Goal: Task Accomplishment & Management: Manage account settings

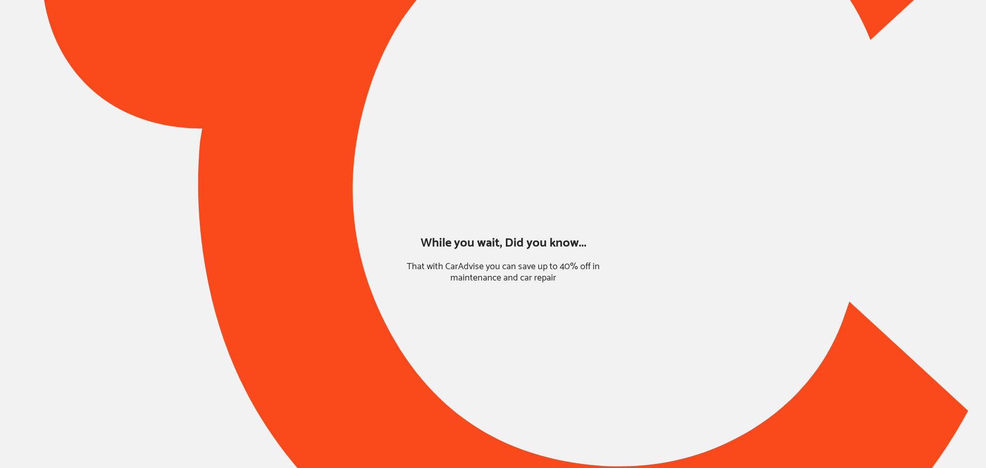
type input "*****"
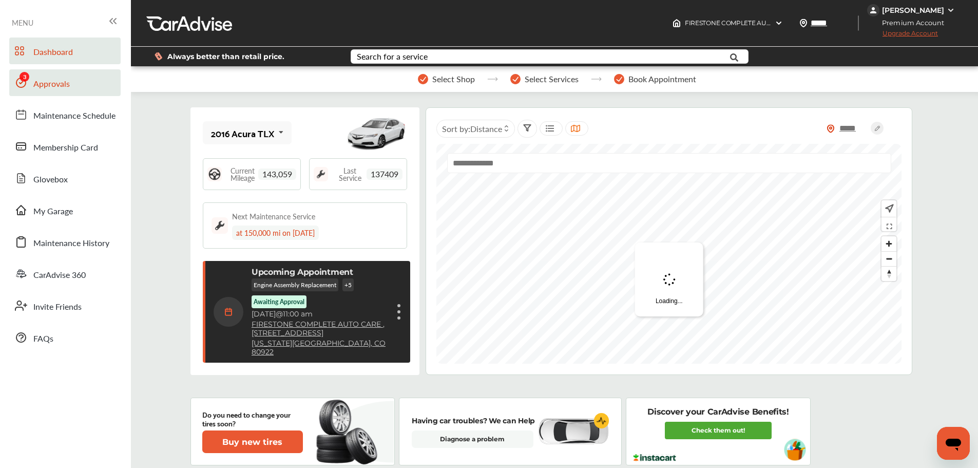
click at [61, 93] on link "Approvals" at bounding box center [64, 82] width 111 height 27
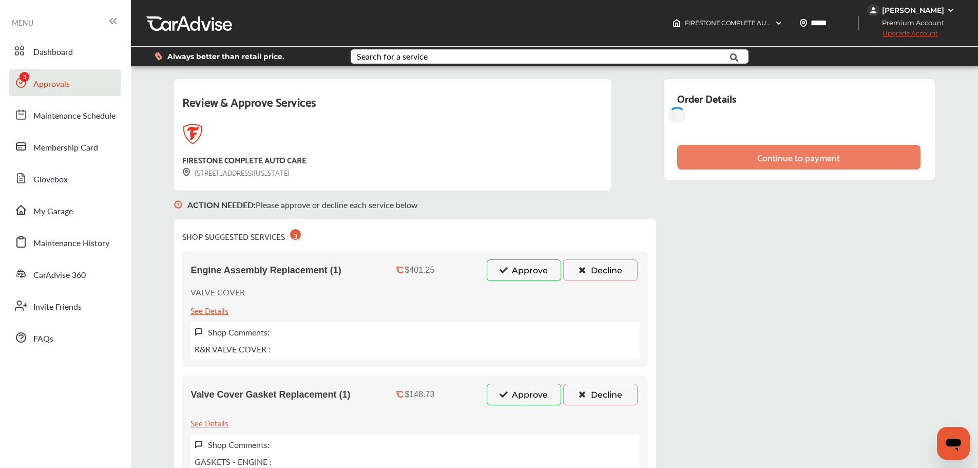
click at [508, 274] on button "Approve" at bounding box center [524, 270] width 74 height 22
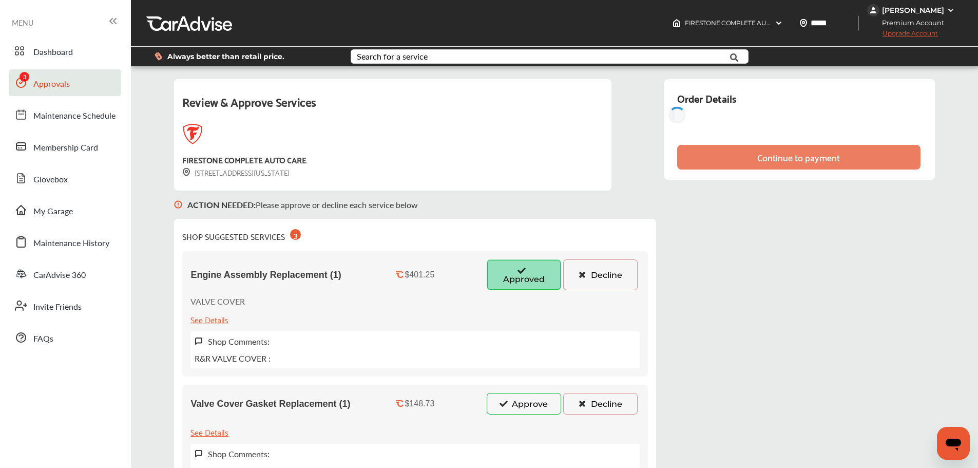
scroll to position [103, 0]
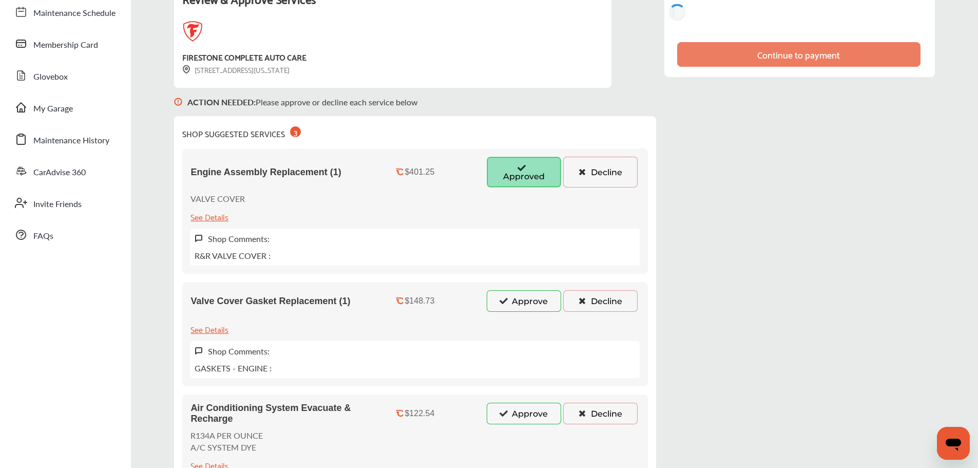
click at [530, 314] on div "Valve Cover Gasket Replacement (1) $148.73 Approve Decline See Details Shop Com…" at bounding box center [415, 334] width 466 height 104
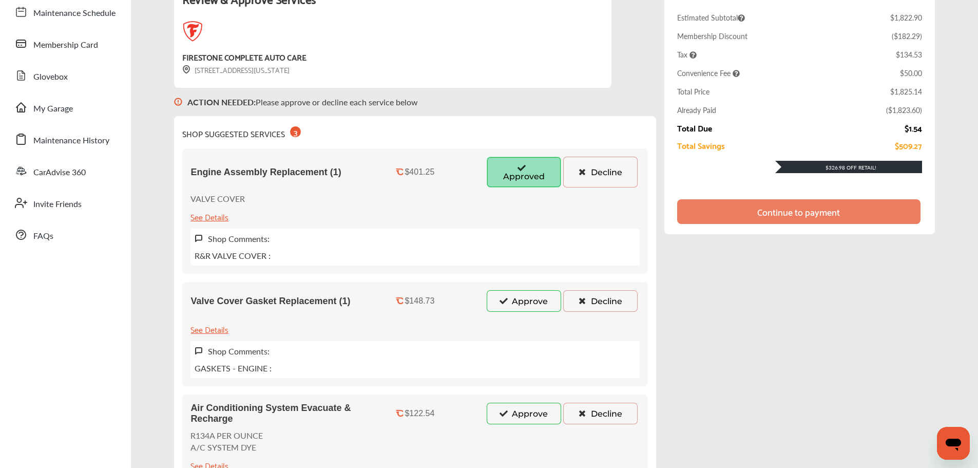
click at [528, 302] on button "Approve" at bounding box center [524, 301] width 74 height 22
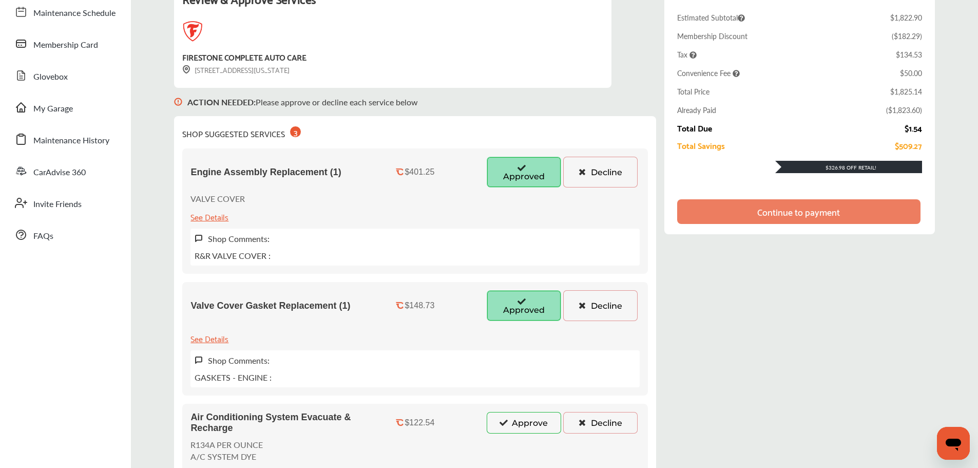
click at [530, 421] on button "Approve" at bounding box center [524, 423] width 74 height 22
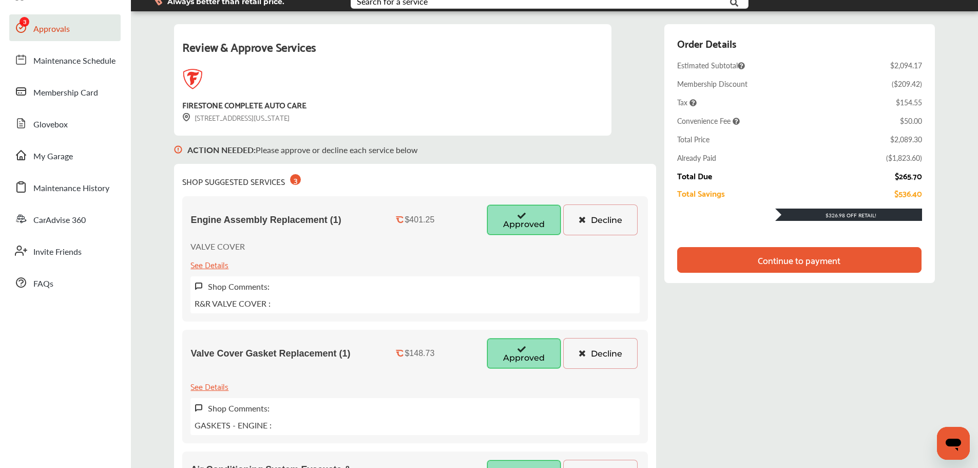
scroll to position [51, 0]
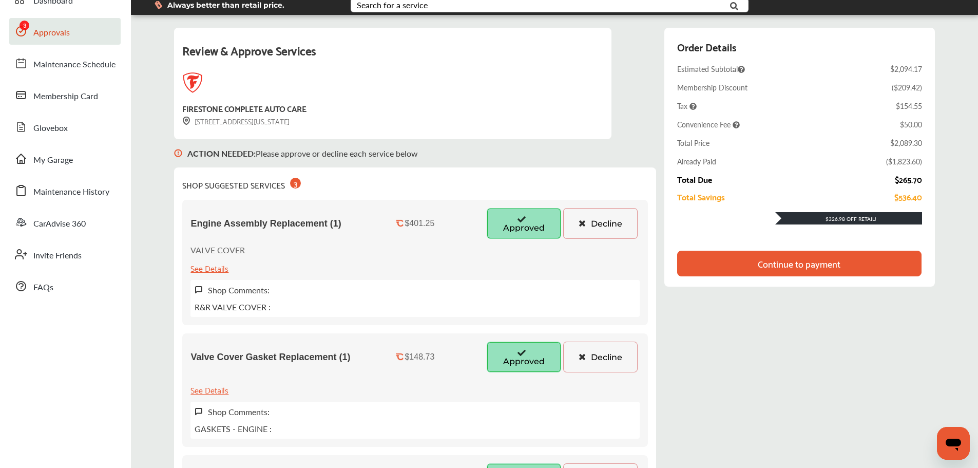
click at [594, 219] on button "Decline" at bounding box center [600, 223] width 74 height 31
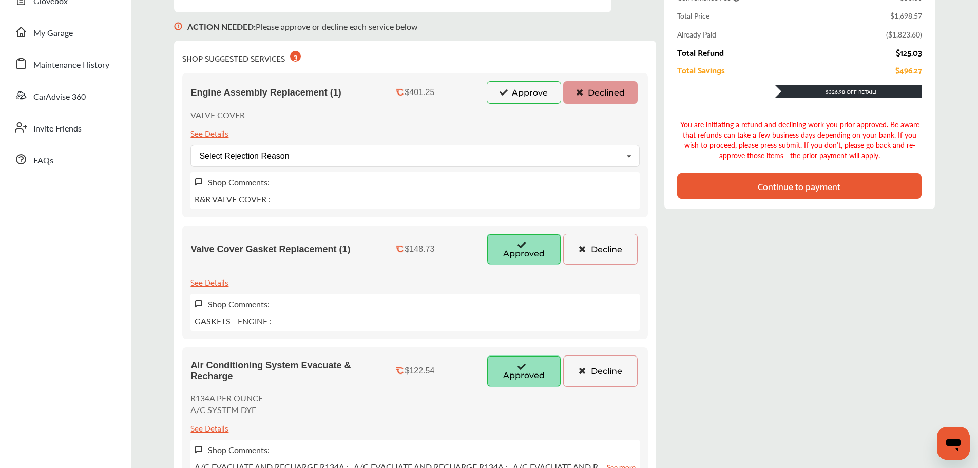
scroll to position [154, 0]
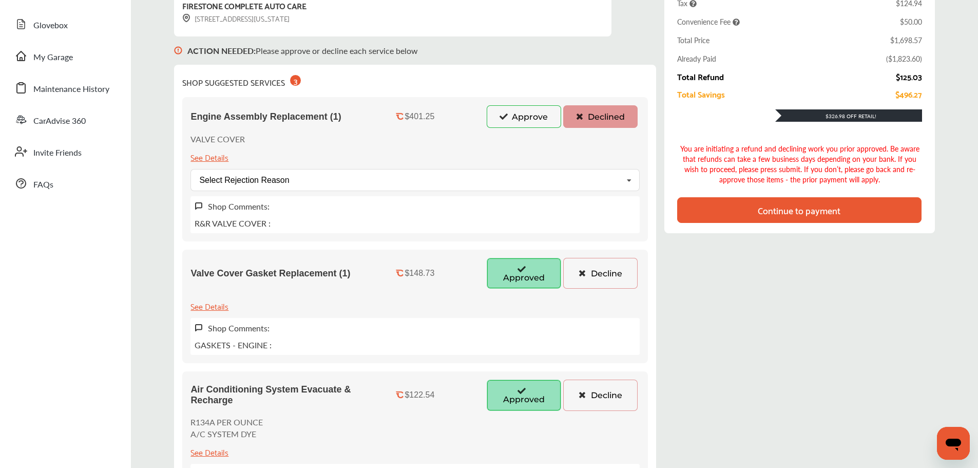
click at [601, 266] on button "Decline" at bounding box center [600, 273] width 74 height 31
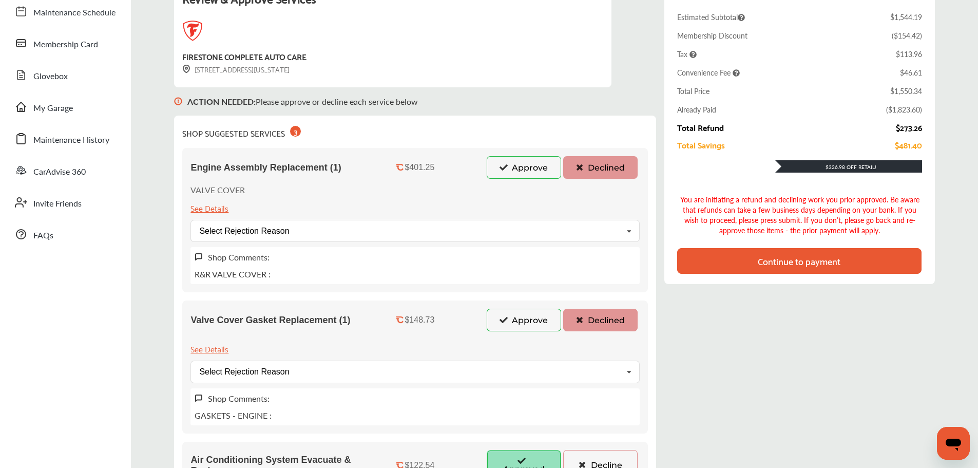
scroll to position [103, 0]
click at [519, 314] on button "Approve" at bounding box center [524, 320] width 74 height 23
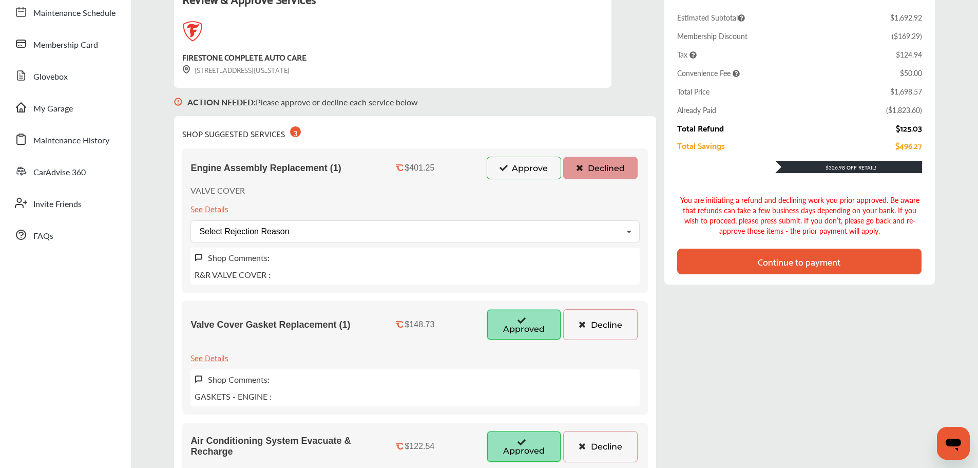
click at [533, 153] on div "Engine Assembly Replacement (1) $401.25 Approve Declined VALVE COVER See Detail…" at bounding box center [415, 220] width 466 height 144
click at [538, 171] on button "Approve" at bounding box center [524, 168] width 74 height 23
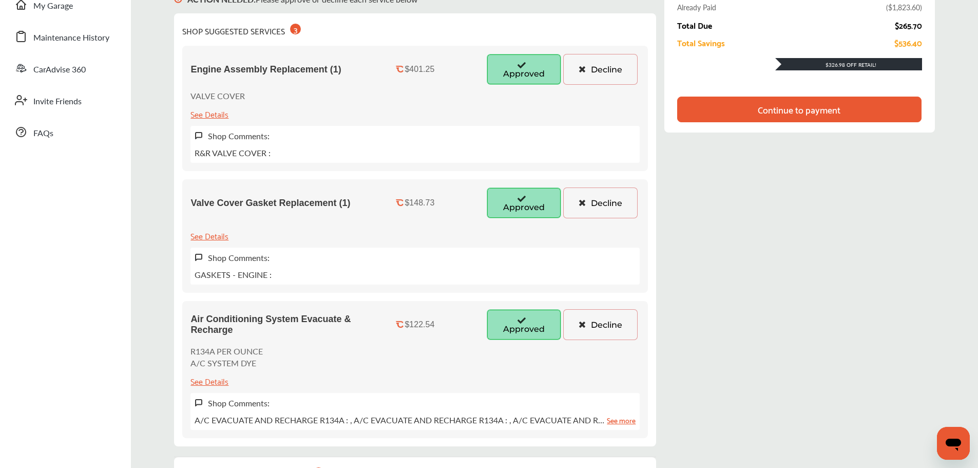
scroll to position [51, 0]
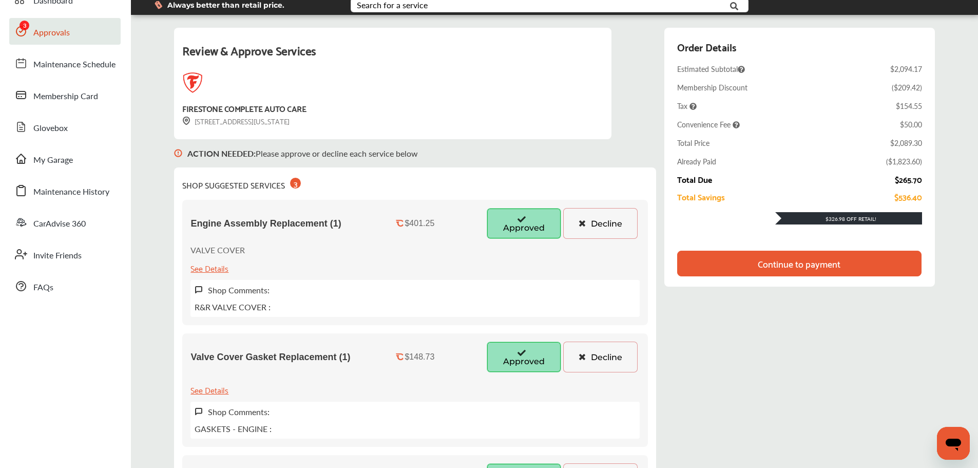
click at [585, 216] on button "Decline" at bounding box center [600, 223] width 74 height 31
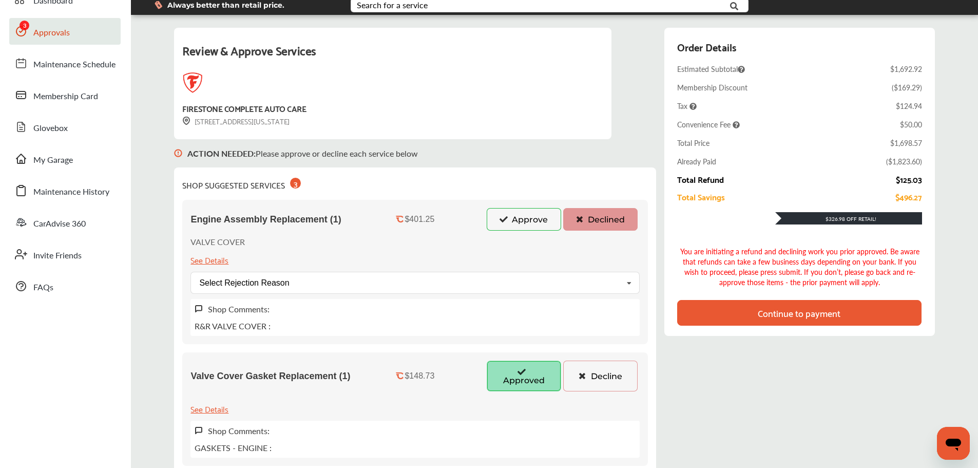
click at [542, 226] on button "Approve" at bounding box center [524, 219] width 74 height 23
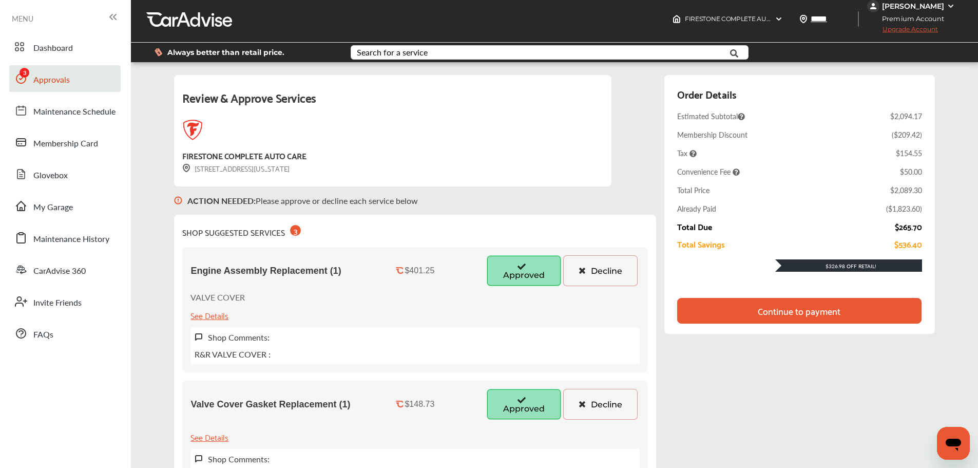
scroll to position [0, 0]
